Goal: Complete application form

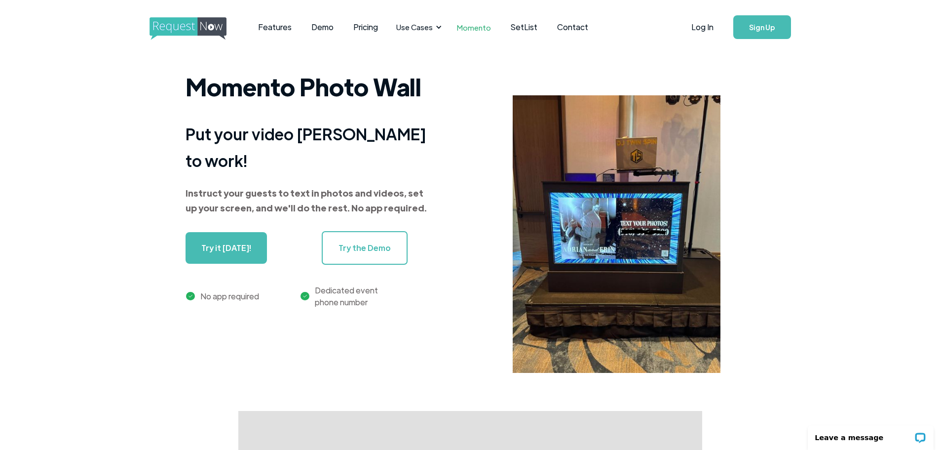
click at [227, 232] on link "Try it today!" at bounding box center [226, 248] width 81 height 32
click at [370, 233] on link "Try the Demo" at bounding box center [365, 248] width 86 height 34
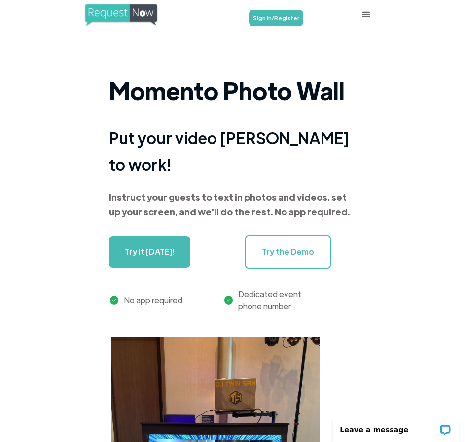
click at [156, 236] on link "Try it today!" at bounding box center [149, 252] width 81 height 32
click at [267, 142] on strong "Put your video DJ booth to work!" at bounding box center [229, 150] width 241 height 47
click at [300, 235] on link "Try the Demo" at bounding box center [288, 252] width 86 height 34
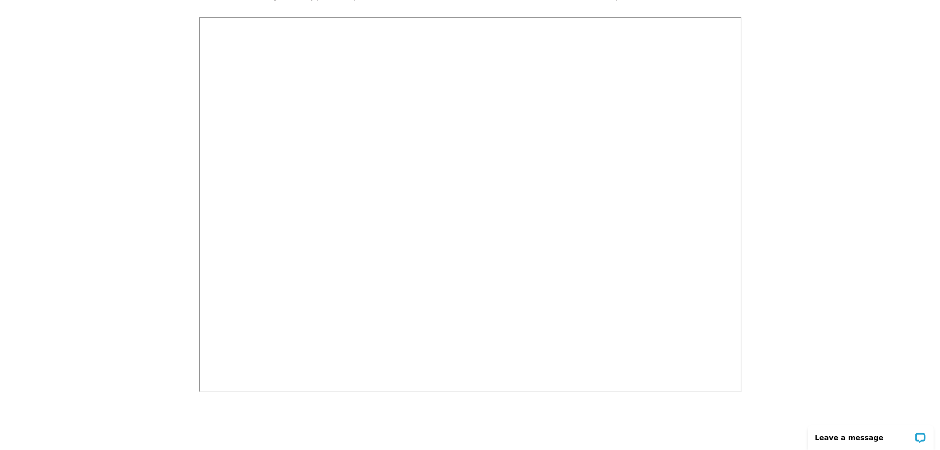
scroll to position [197, 0]
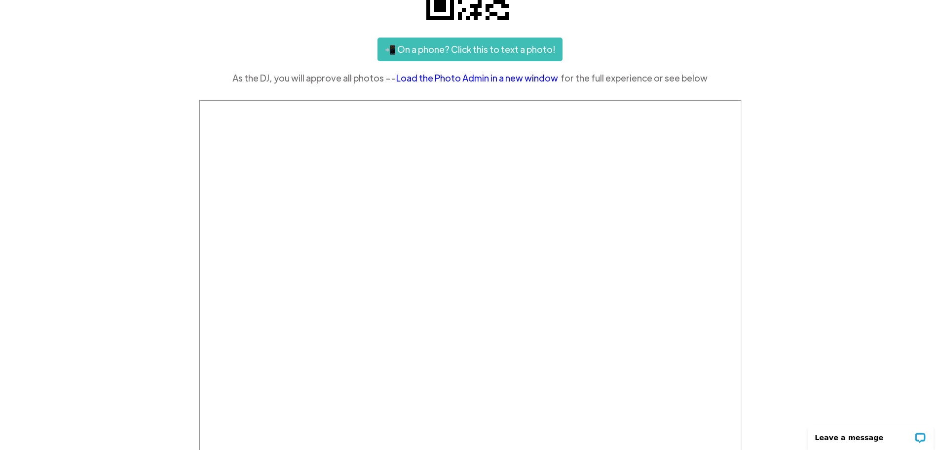
click at [466, 77] on link "Load the Photo Admin in a new window" at bounding box center [478, 78] width 164 height 15
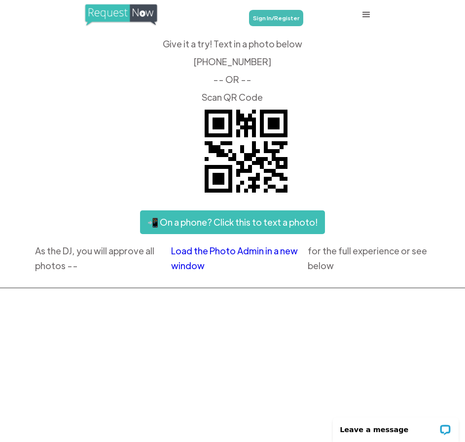
scroll to position [296, 0]
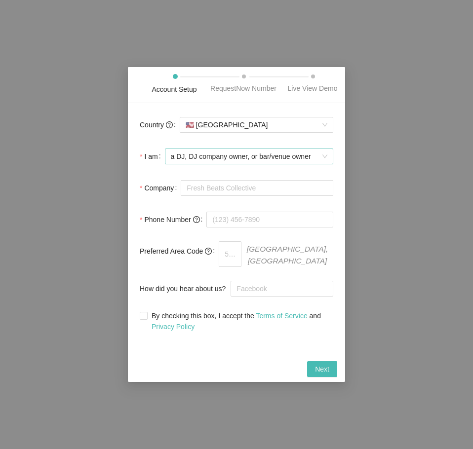
click at [328, 159] on div "a DJ, DJ company owner, or bar/venue owner" at bounding box center [249, 157] width 168 height 16
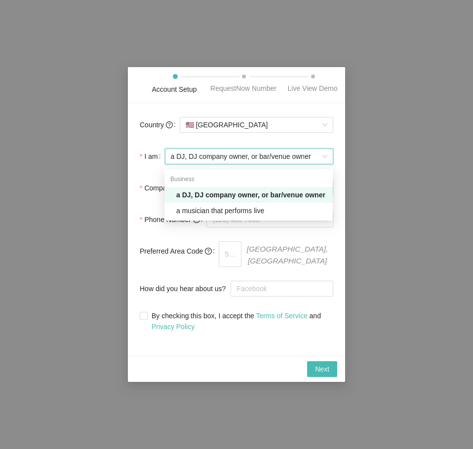
click at [328, 152] on div "a DJ, DJ company owner, or bar/venue owner" at bounding box center [249, 157] width 168 height 16
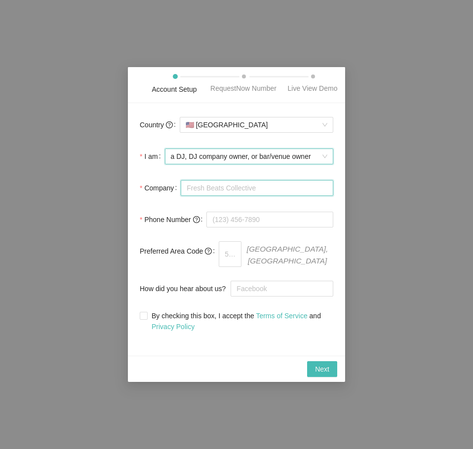
click at [286, 187] on input "Company" at bounding box center [257, 188] width 152 height 16
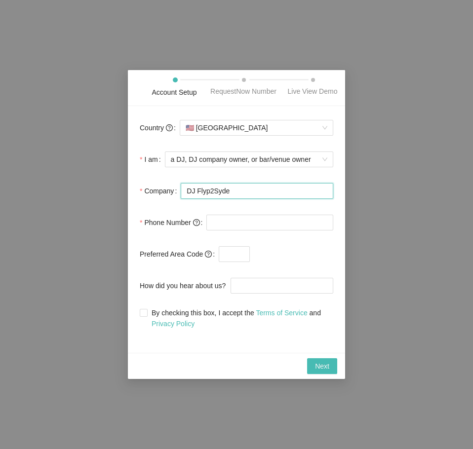
click at [200, 192] on input "DJ Flyp2Syde" at bounding box center [257, 191] width 152 height 16
type input "DJ Flip2Syde"
click at [283, 220] on input "tel" at bounding box center [269, 223] width 127 height 16
click at [252, 225] on input "tel" at bounding box center [269, 223] width 127 height 16
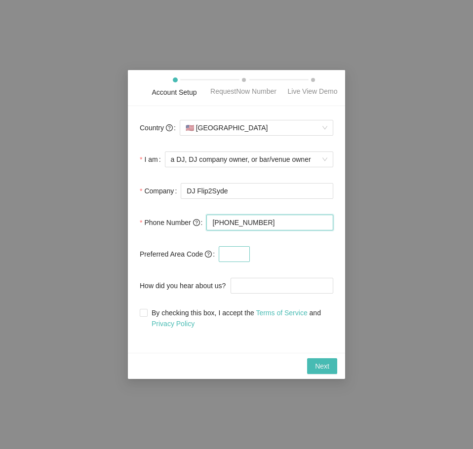
type input "[PHONE_NUMBER]"
click at [241, 251] on input "text" at bounding box center [234, 254] width 31 height 16
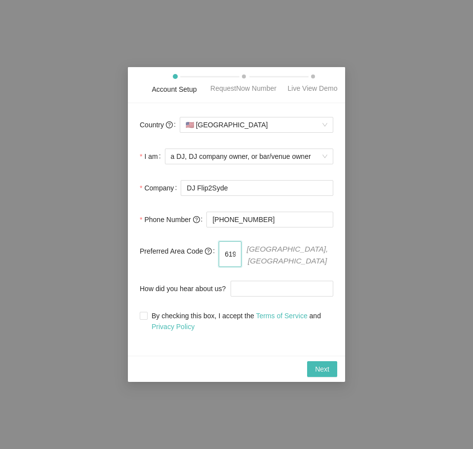
type input "619"
click at [191, 361] on div "Next" at bounding box center [236, 369] width 201 height 16
click at [257, 281] on input "How did you hear about us?" at bounding box center [281, 289] width 103 height 16
type input "Google."
click at [145, 312] on input "By checking this box, I accept the Terms of Service and Privacy Policy" at bounding box center [143, 315] width 7 height 7
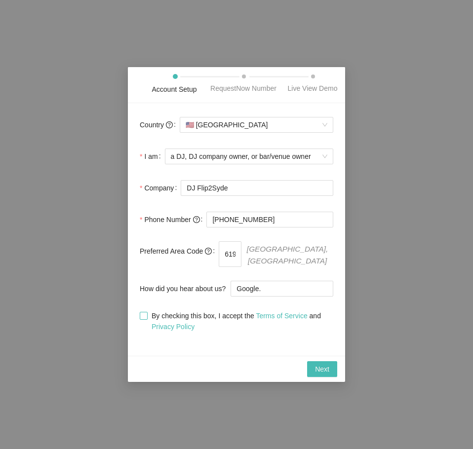
checkbox input "true"
click at [334, 371] on button "Next" at bounding box center [322, 369] width 30 height 16
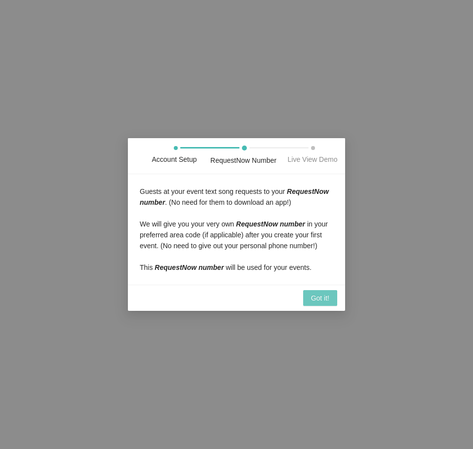
click at [319, 299] on span "Got it!" at bounding box center [320, 298] width 18 height 11
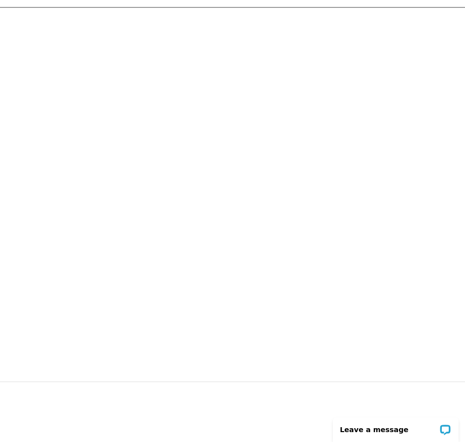
scroll to position [99, 0]
